Goal: Task Accomplishment & Management: Manage account settings

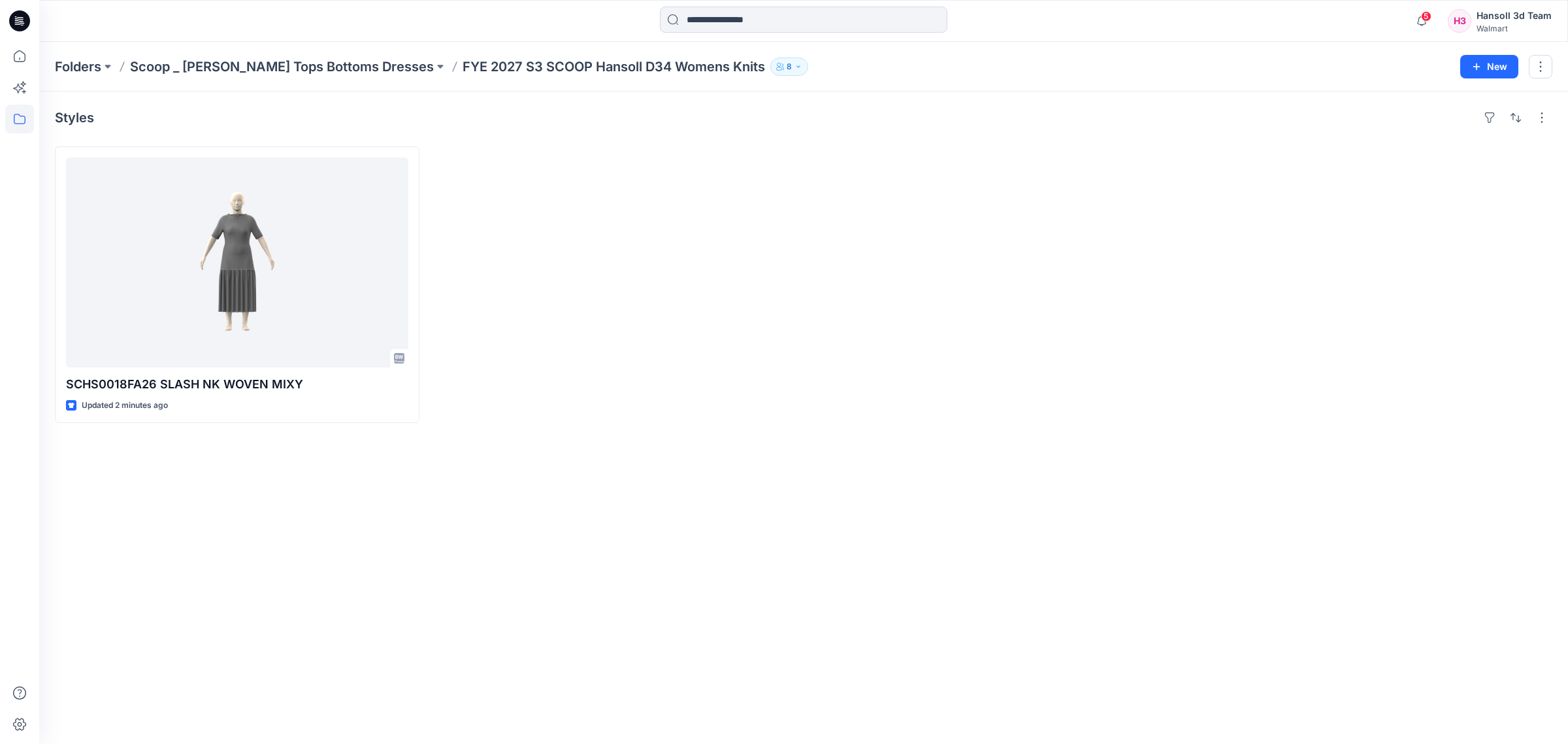
click at [969, 418] on div at bounding box center [992, 285] width 365 height 276
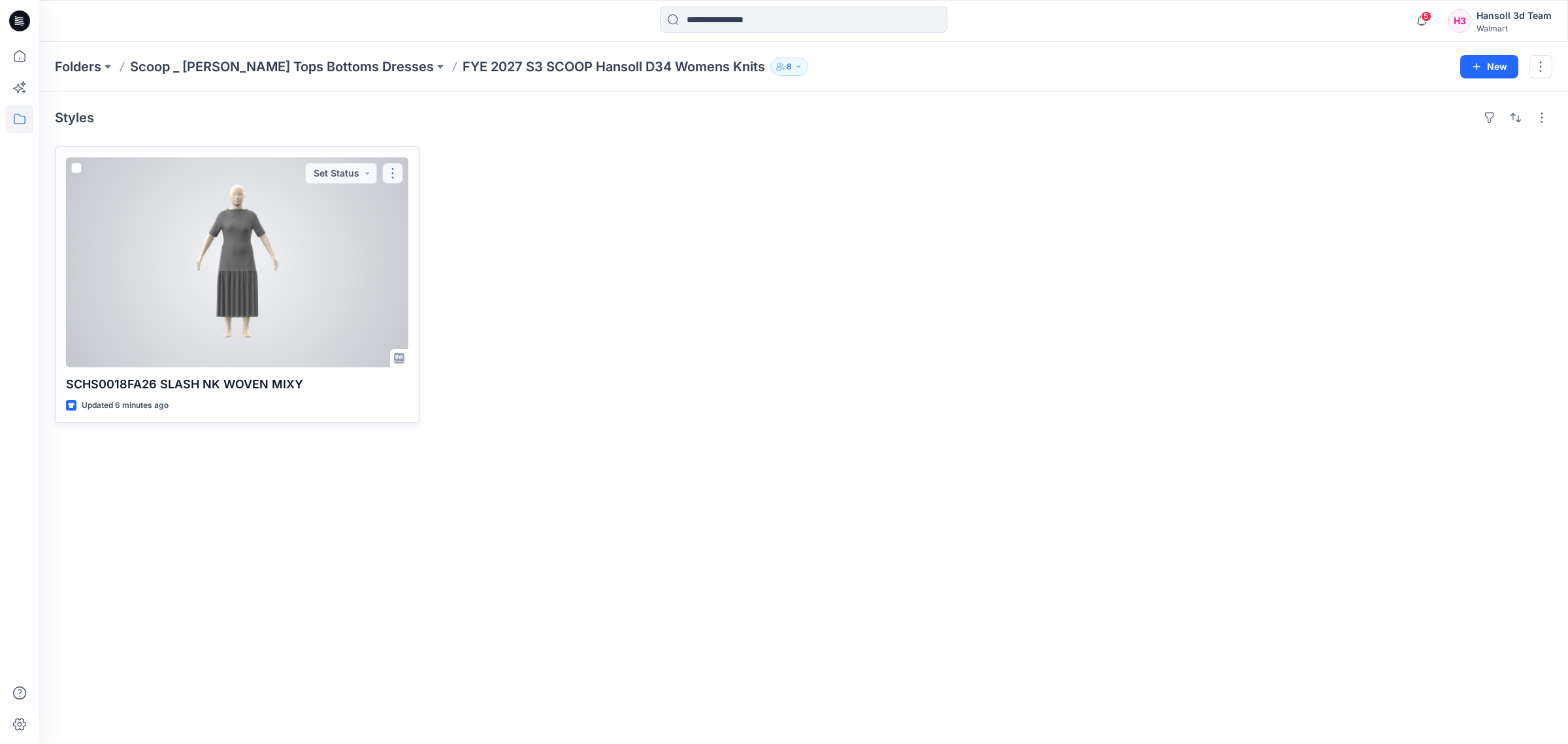
click at [390, 175] on button "button" at bounding box center [392, 173] width 21 height 21
click at [416, 200] on p "Edit" at bounding box center [416, 203] width 16 height 14
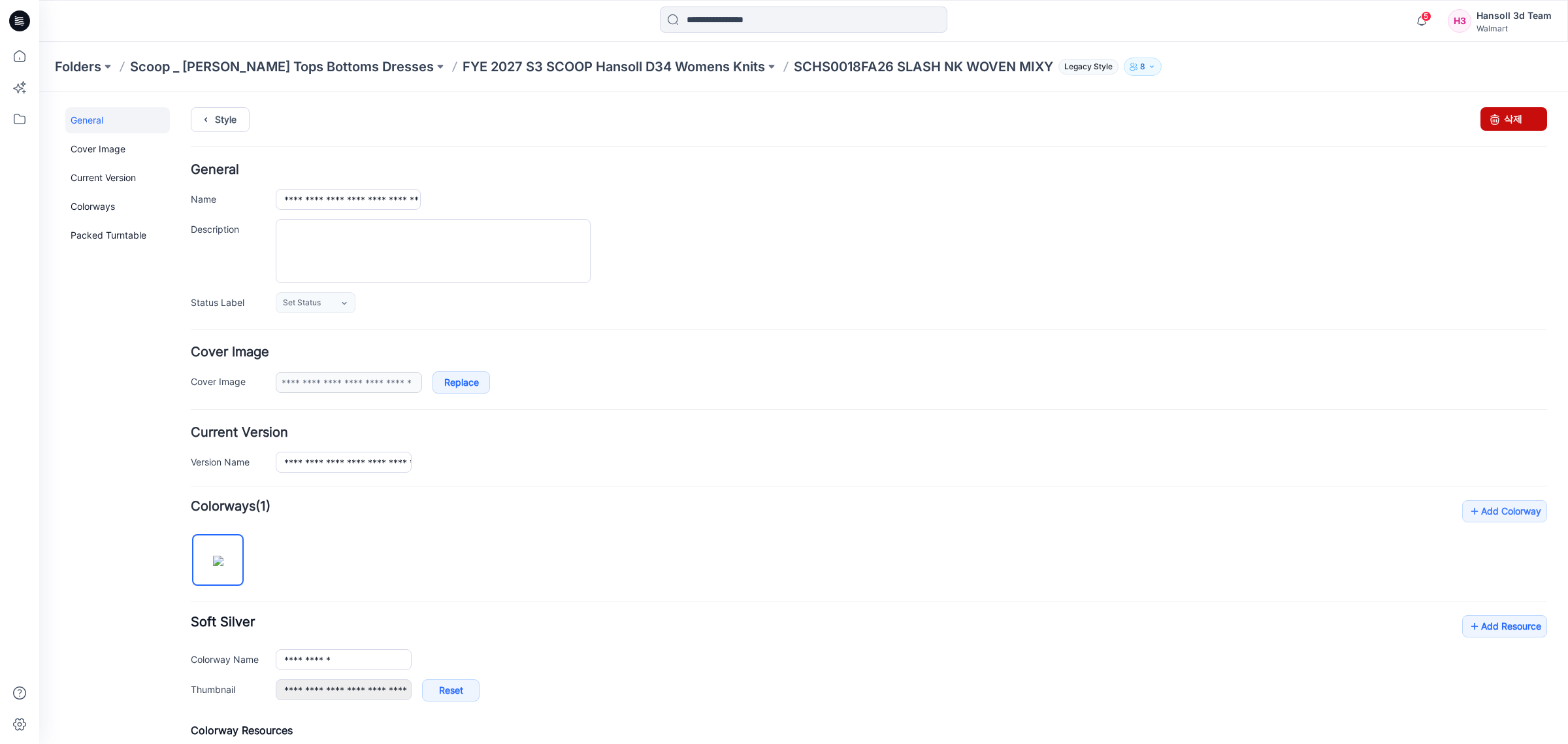
click at [1513, 118] on link "삭제" at bounding box center [1514, 118] width 67 height 24
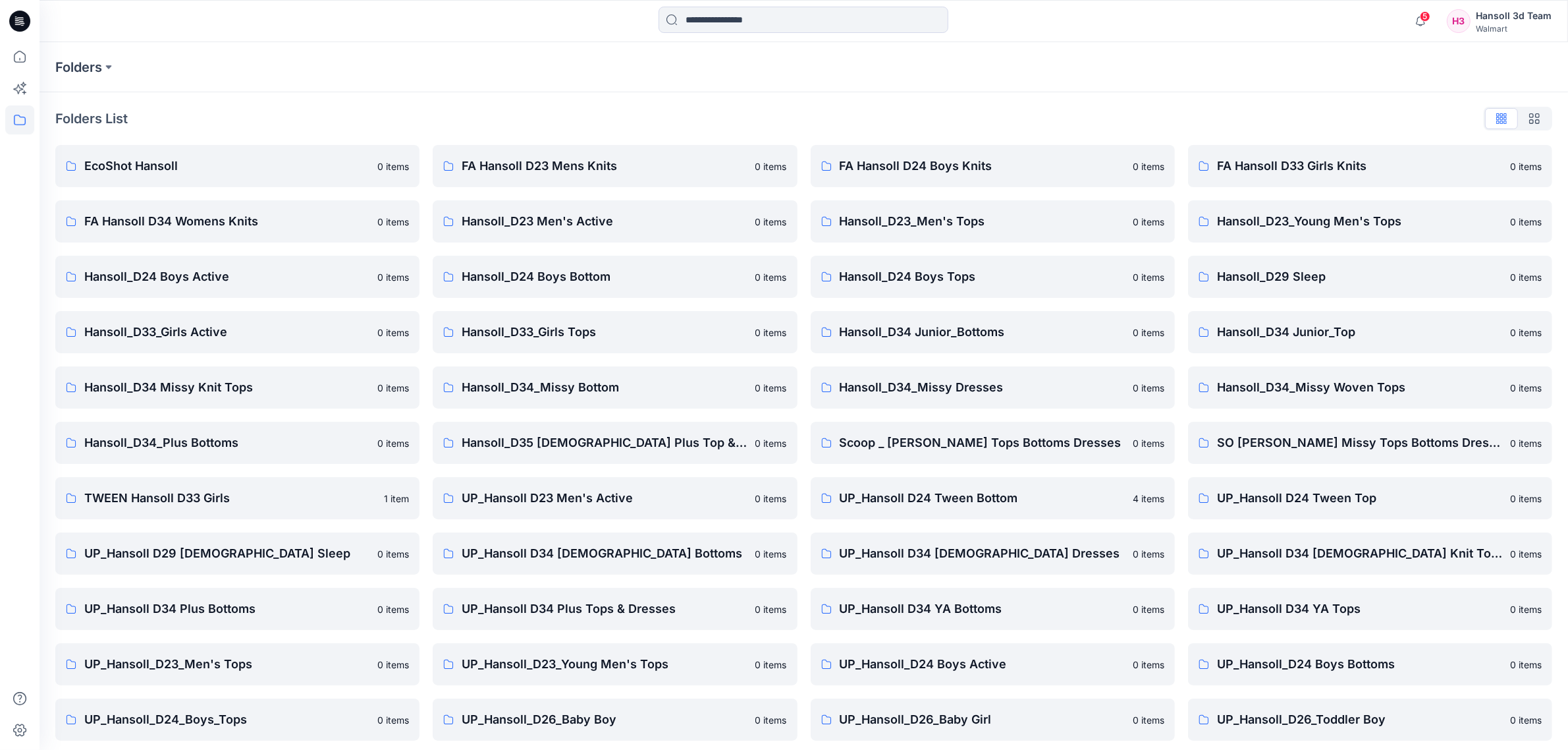
click at [452, 89] on div "Folders" at bounding box center [803, 67] width 1529 height 51
